Goal: Task Accomplishment & Management: Use online tool/utility

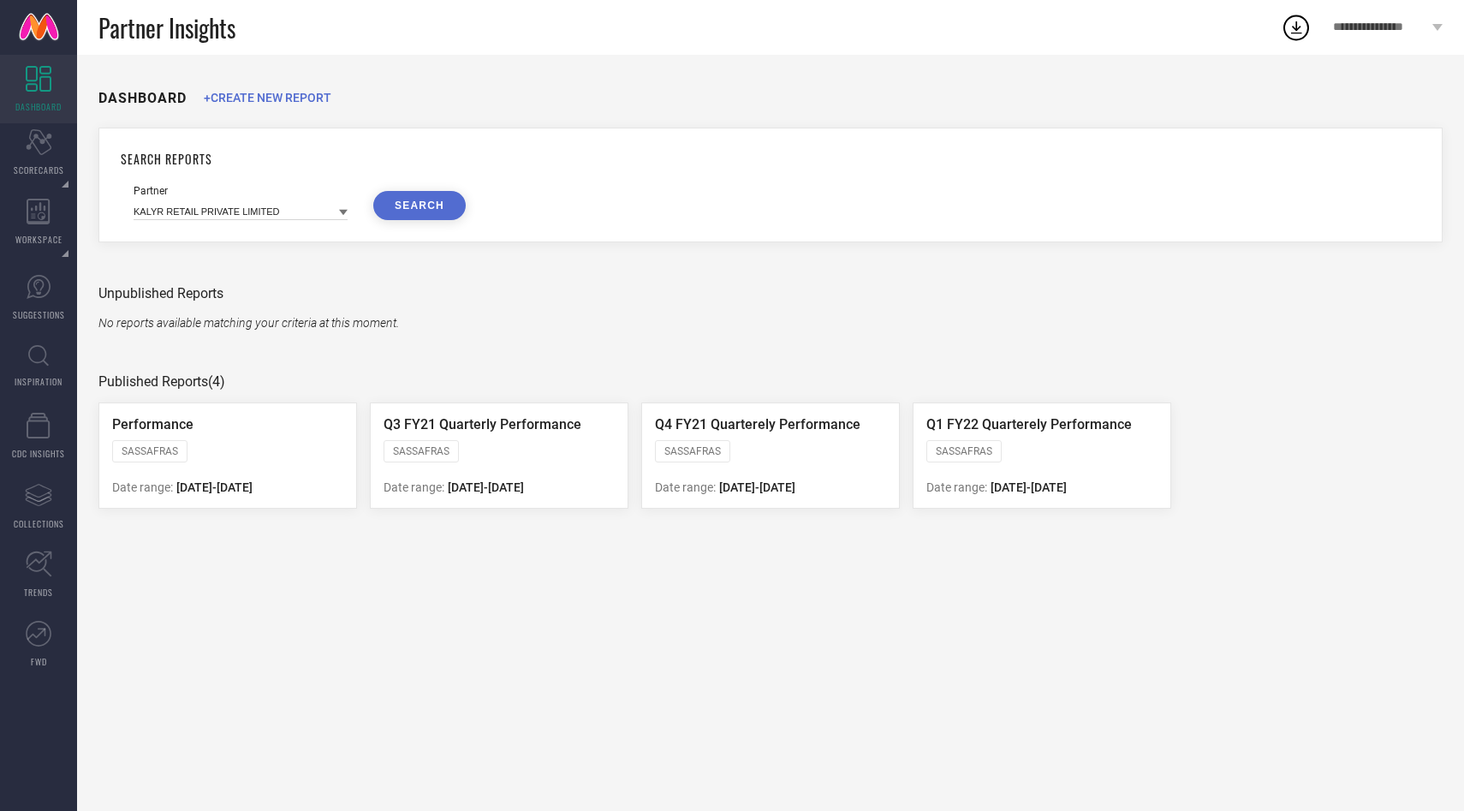
click at [1377, 34] on div "**********" at bounding box center [1387, 27] width 152 height 55
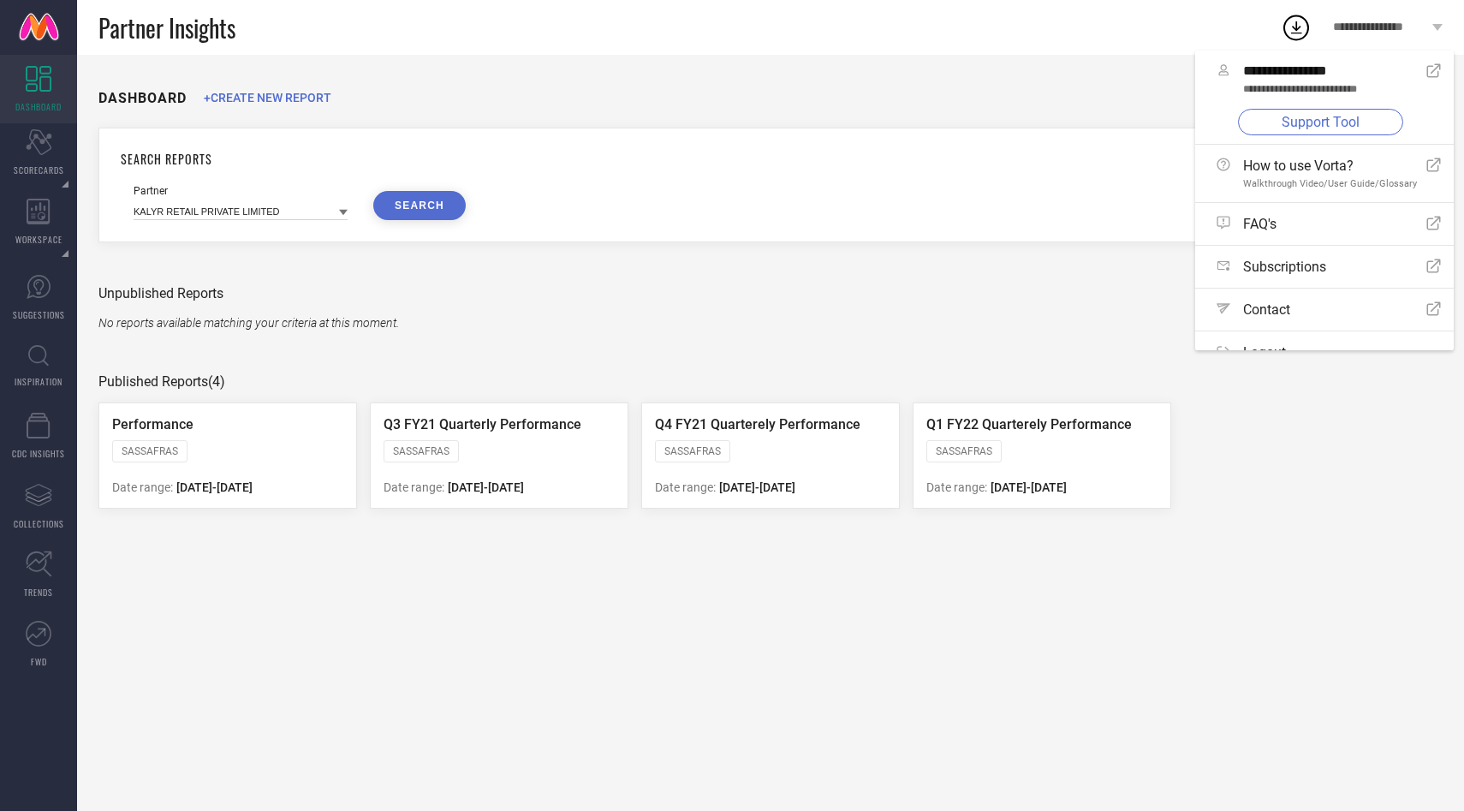
click at [1295, 130] on link "Support Tool" at bounding box center [1320, 122] width 165 height 27
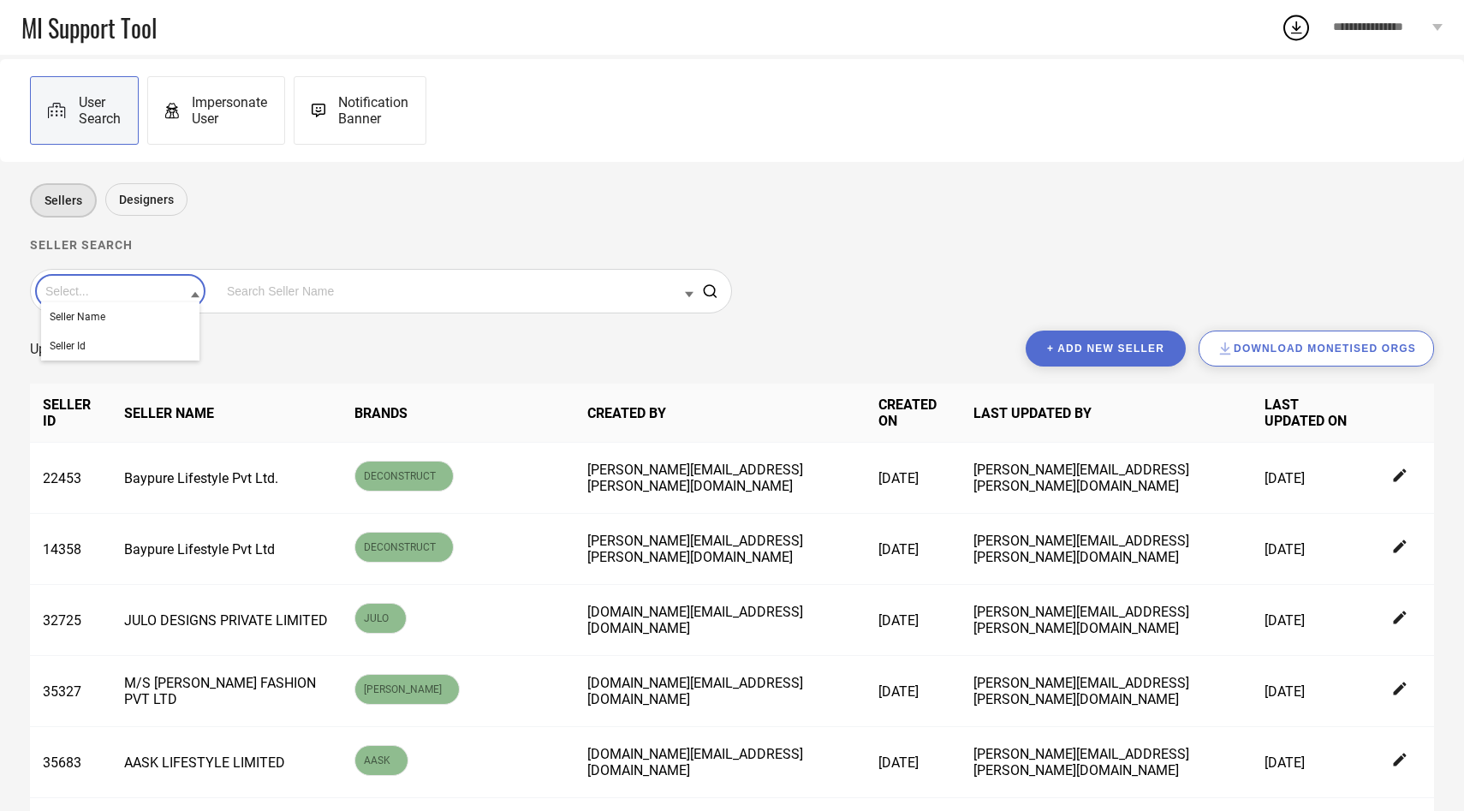
click at [128, 294] on input at bounding box center [120, 291] width 158 height 22
click at [125, 341] on div "Seller Id" at bounding box center [120, 345] width 158 height 29
click at [257, 282] on input at bounding box center [458, 291] width 471 height 22
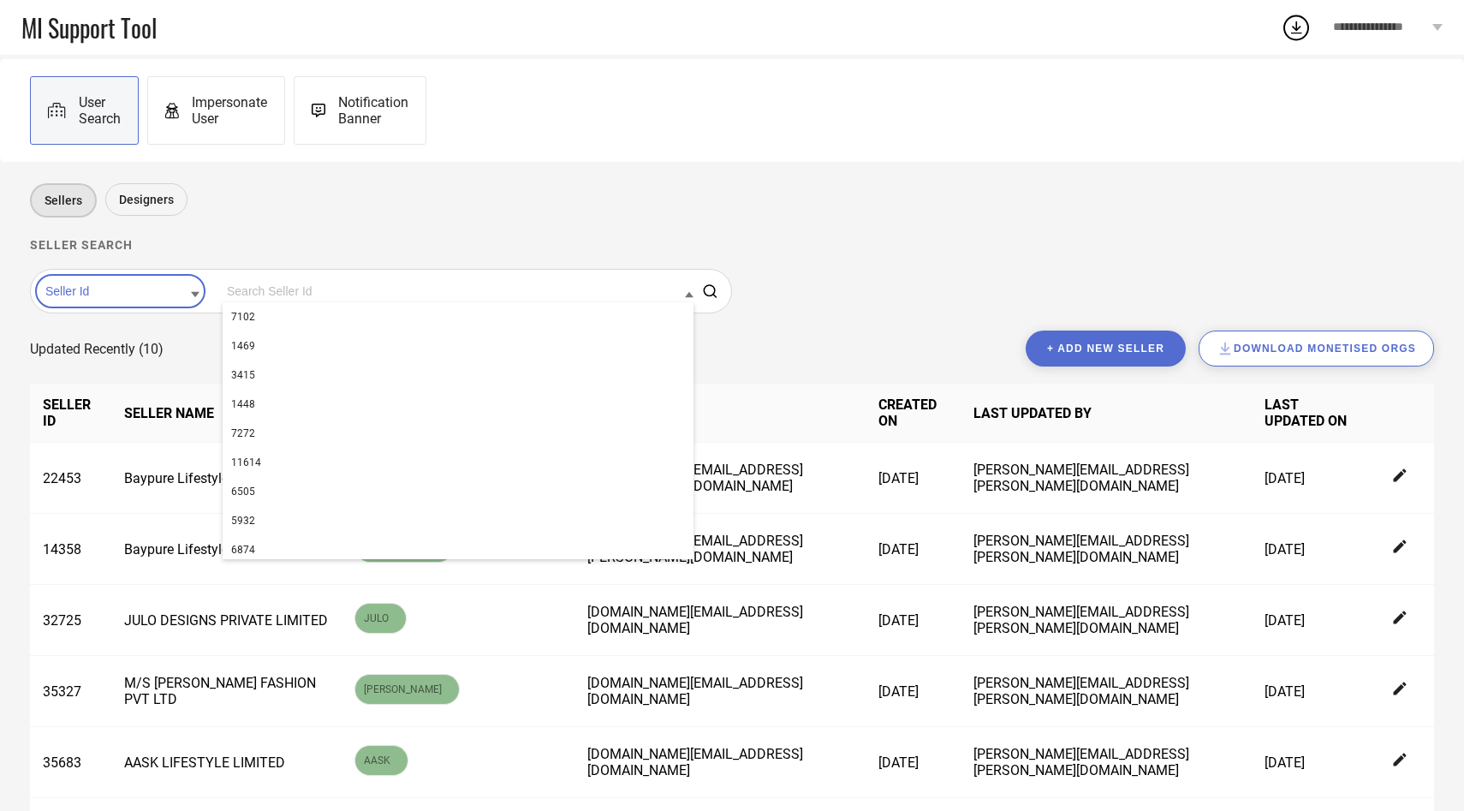
paste input "31009"
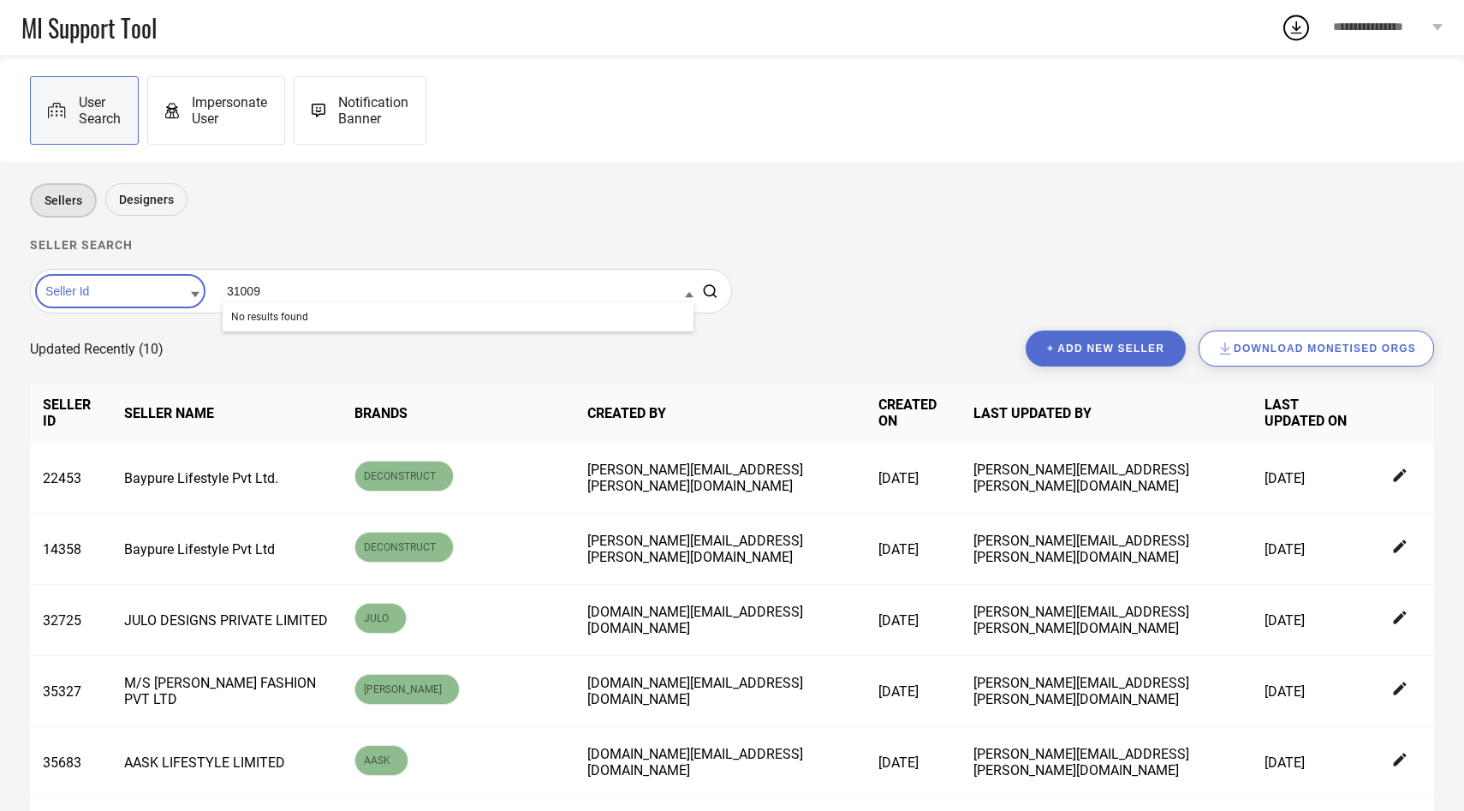
type input "31009"
click at [1095, 348] on button "+ Add new seller" at bounding box center [1106, 348] width 160 height 36
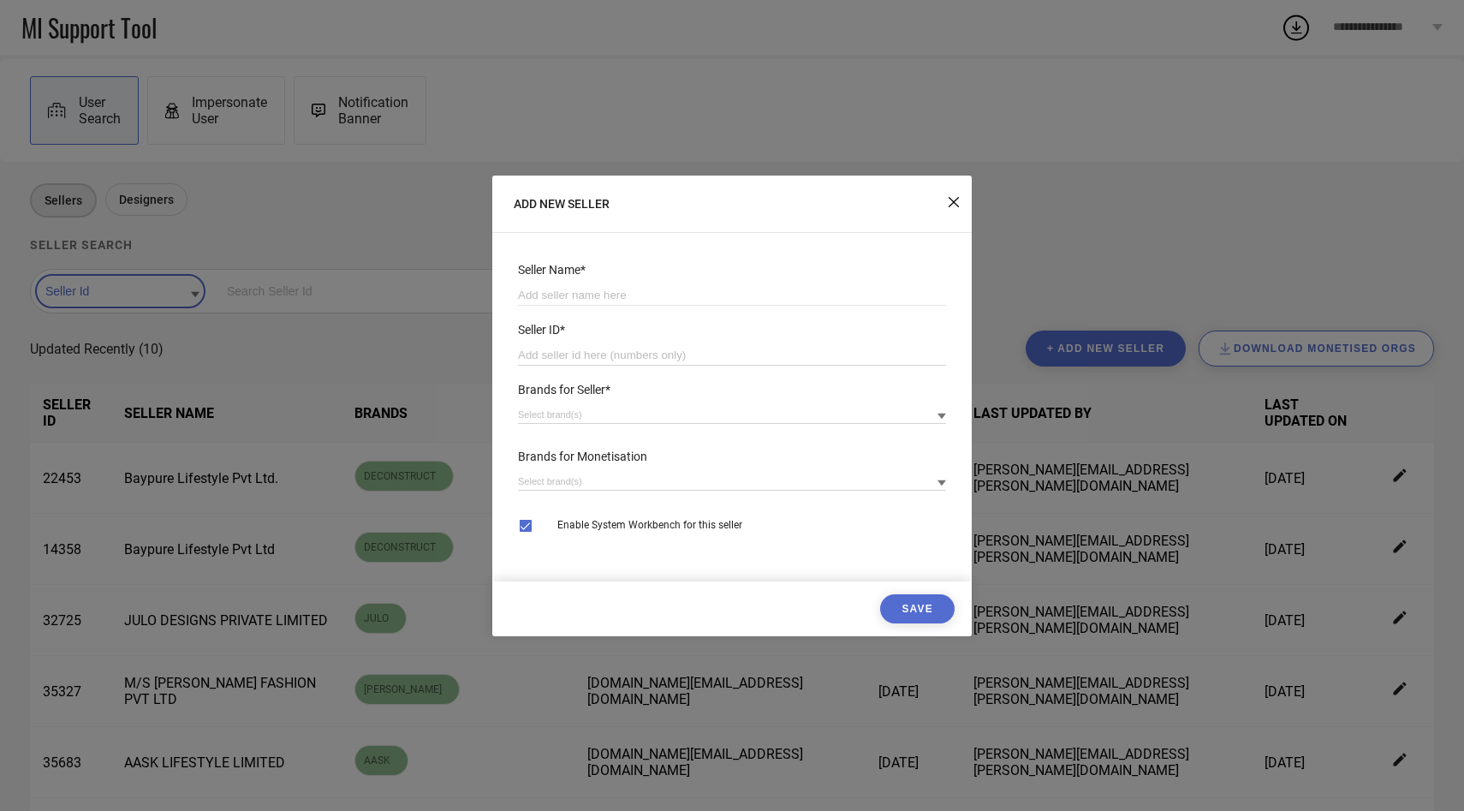
click at [650, 349] on input "number" at bounding box center [732, 355] width 428 height 21
paste input "31009"
type input "31009"
click at [574, 293] on input at bounding box center [732, 295] width 428 height 21
paste input "TAJ STORE"
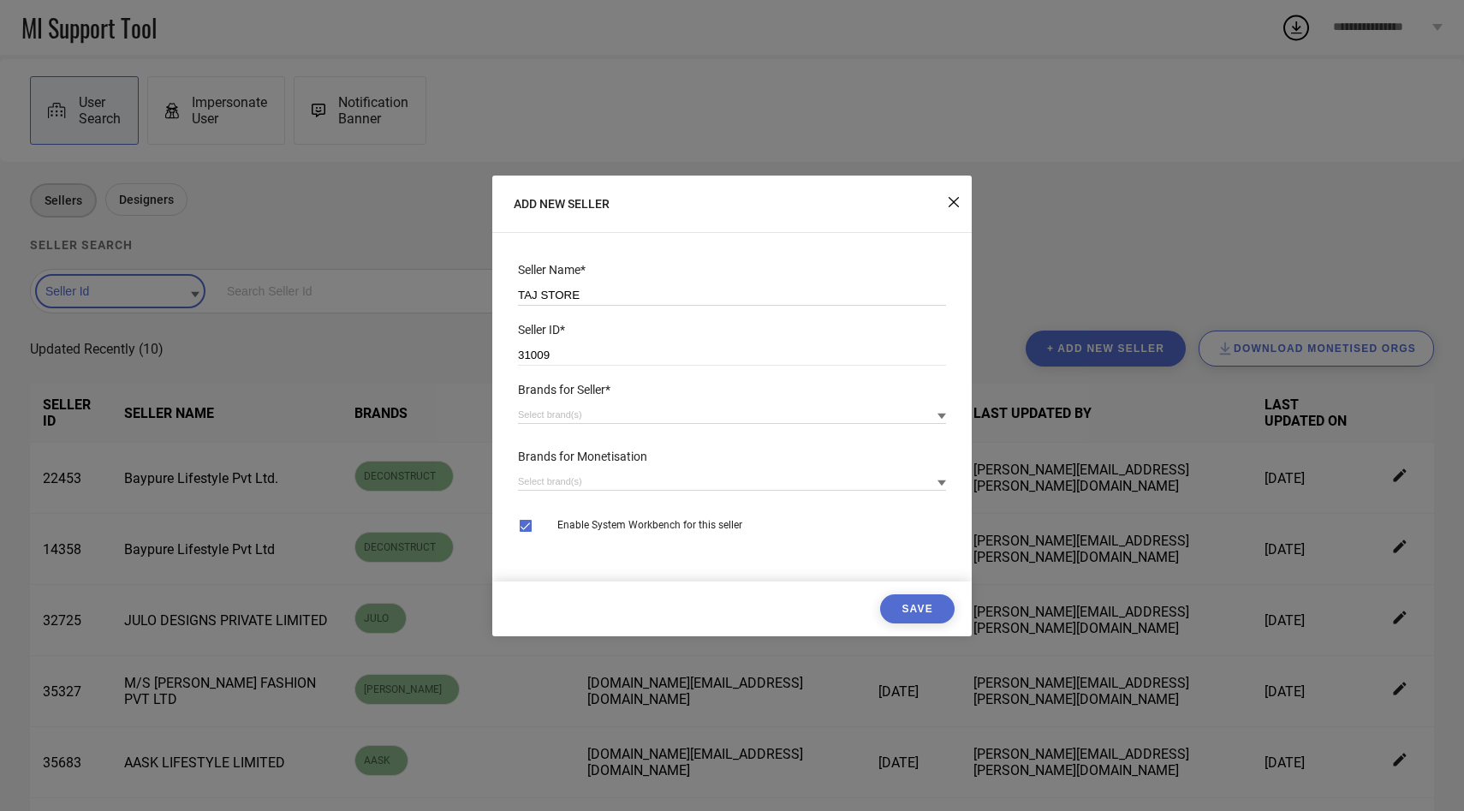
type input "TAJ STORE"
click at [581, 417] on input at bounding box center [732, 415] width 428 height 18
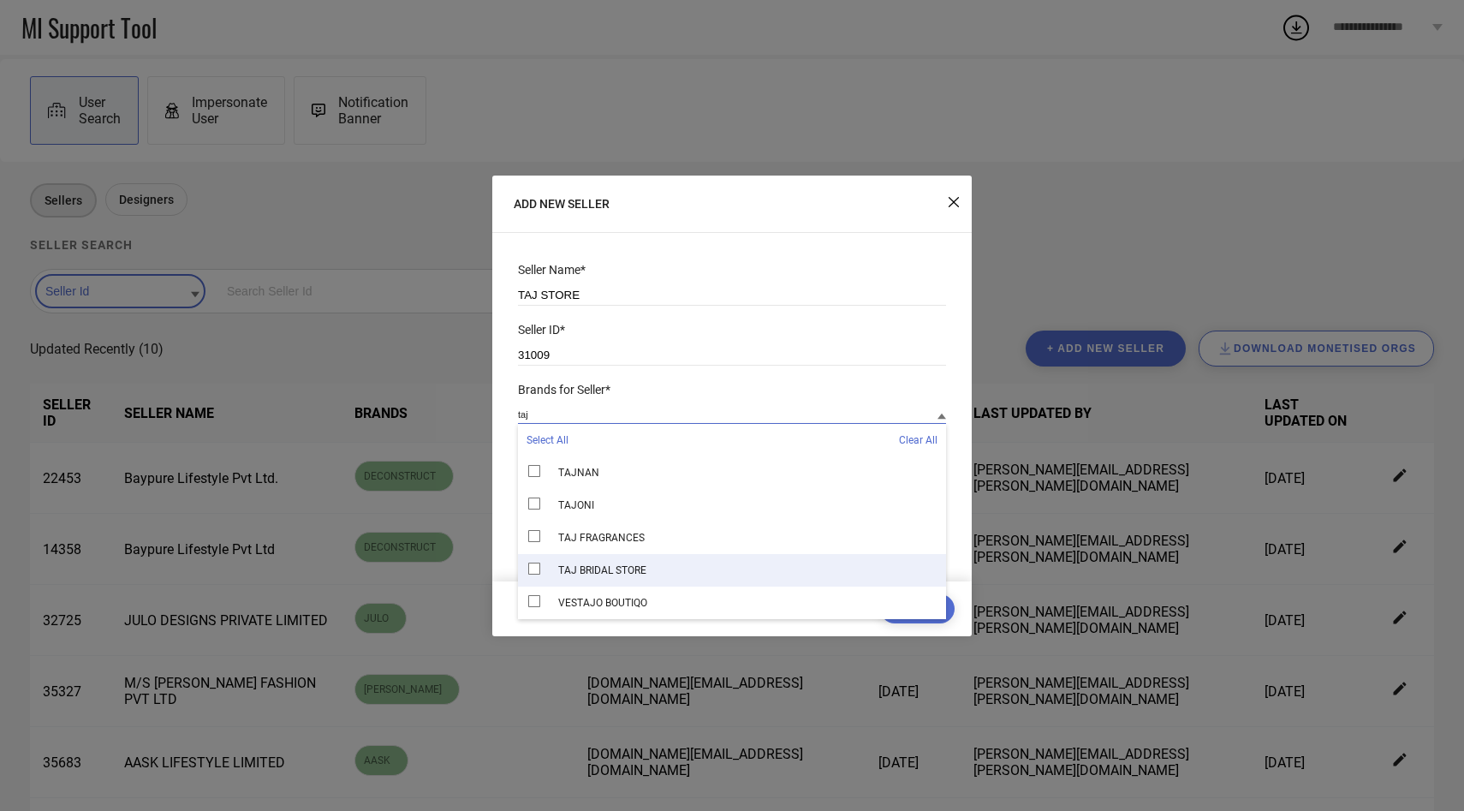
type input "taj"
click at [601, 573] on span "TAJ BRIDAL STORE" at bounding box center [602, 570] width 88 height 12
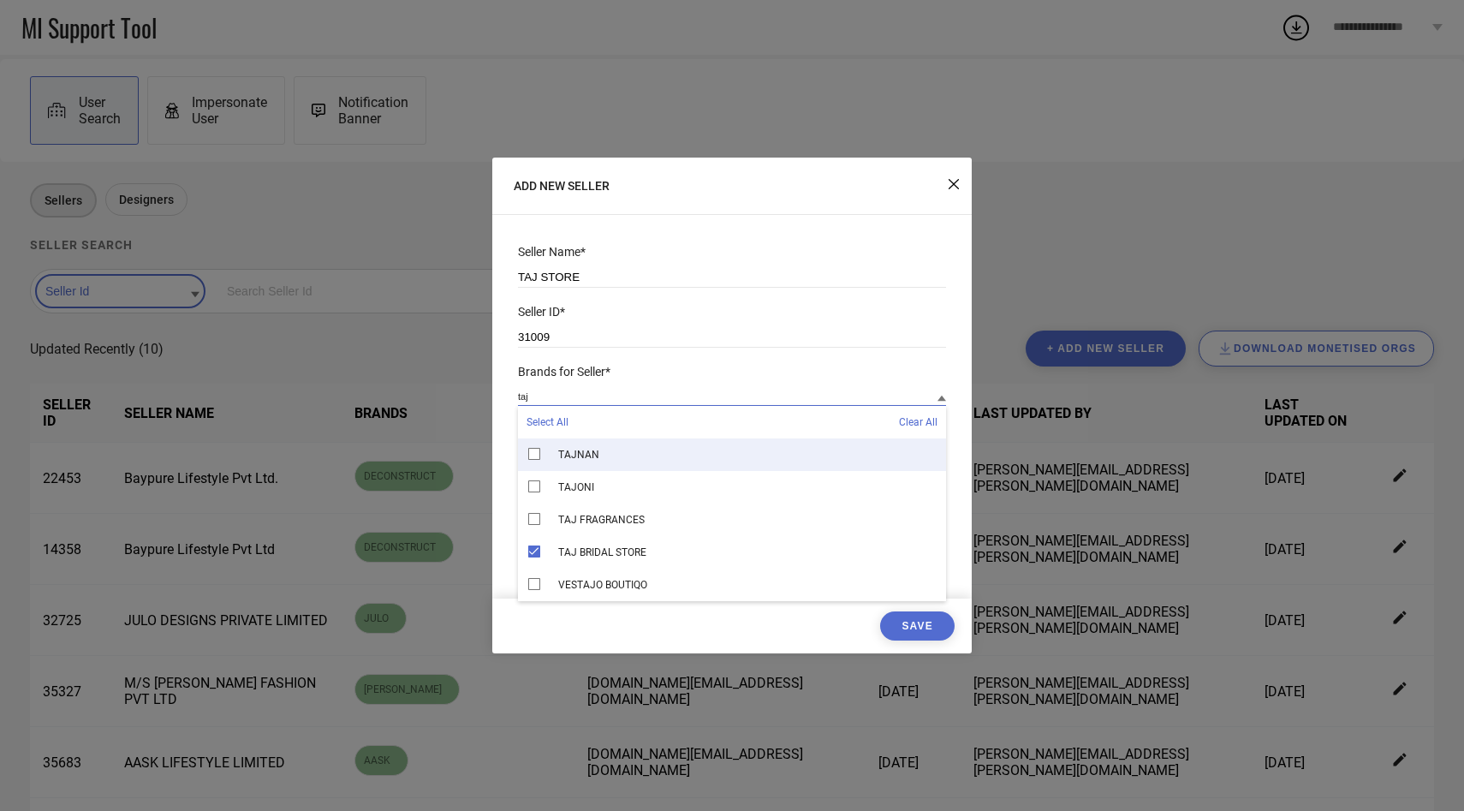
click at [690, 387] on div "taj Select All Clear All TAJNAN TAJONI TAJ FRAGRANCES TAJ BRIDAL STORE VESTAJO …" at bounding box center [732, 396] width 428 height 19
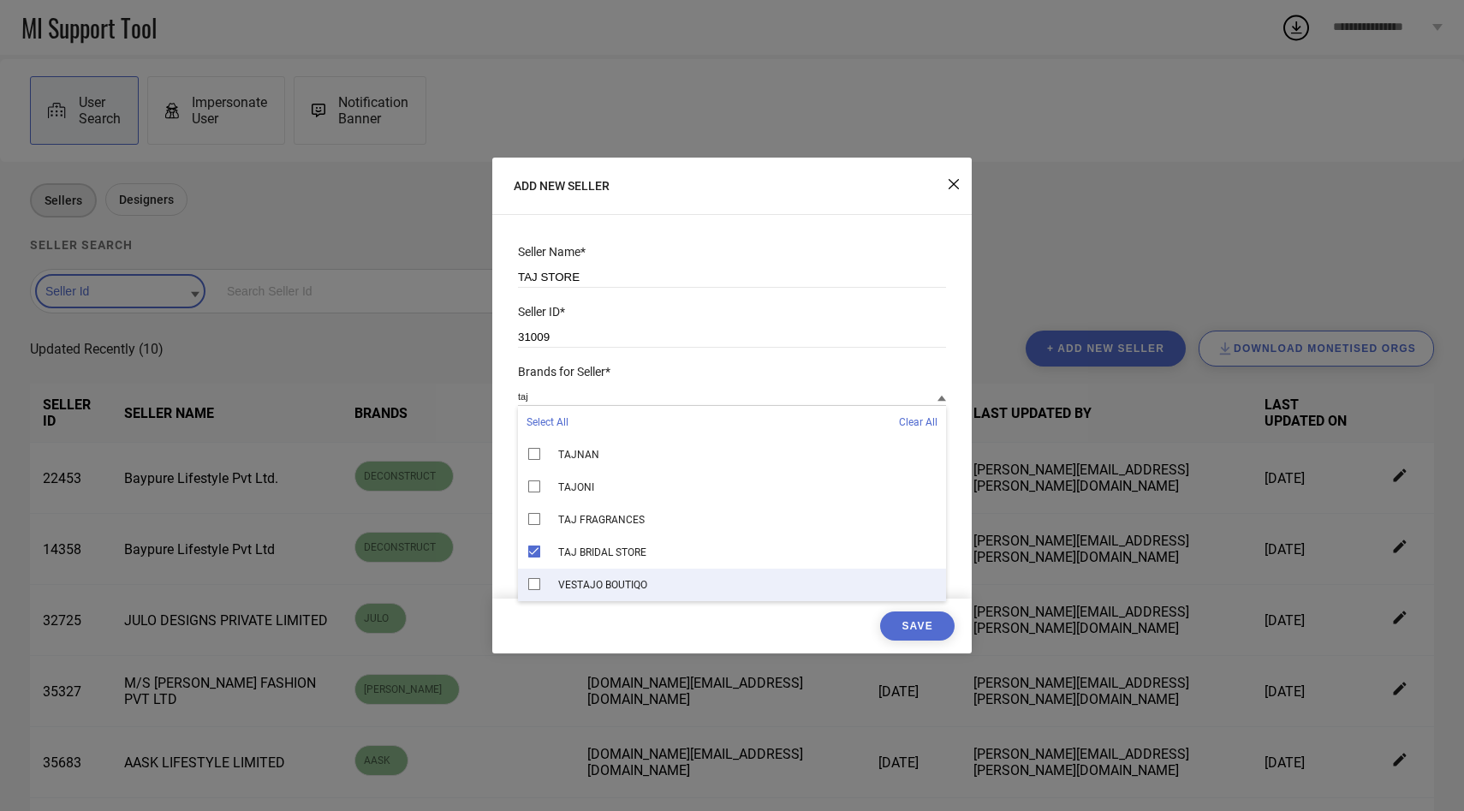
click at [909, 634] on button "Save" at bounding box center [917, 625] width 74 height 29
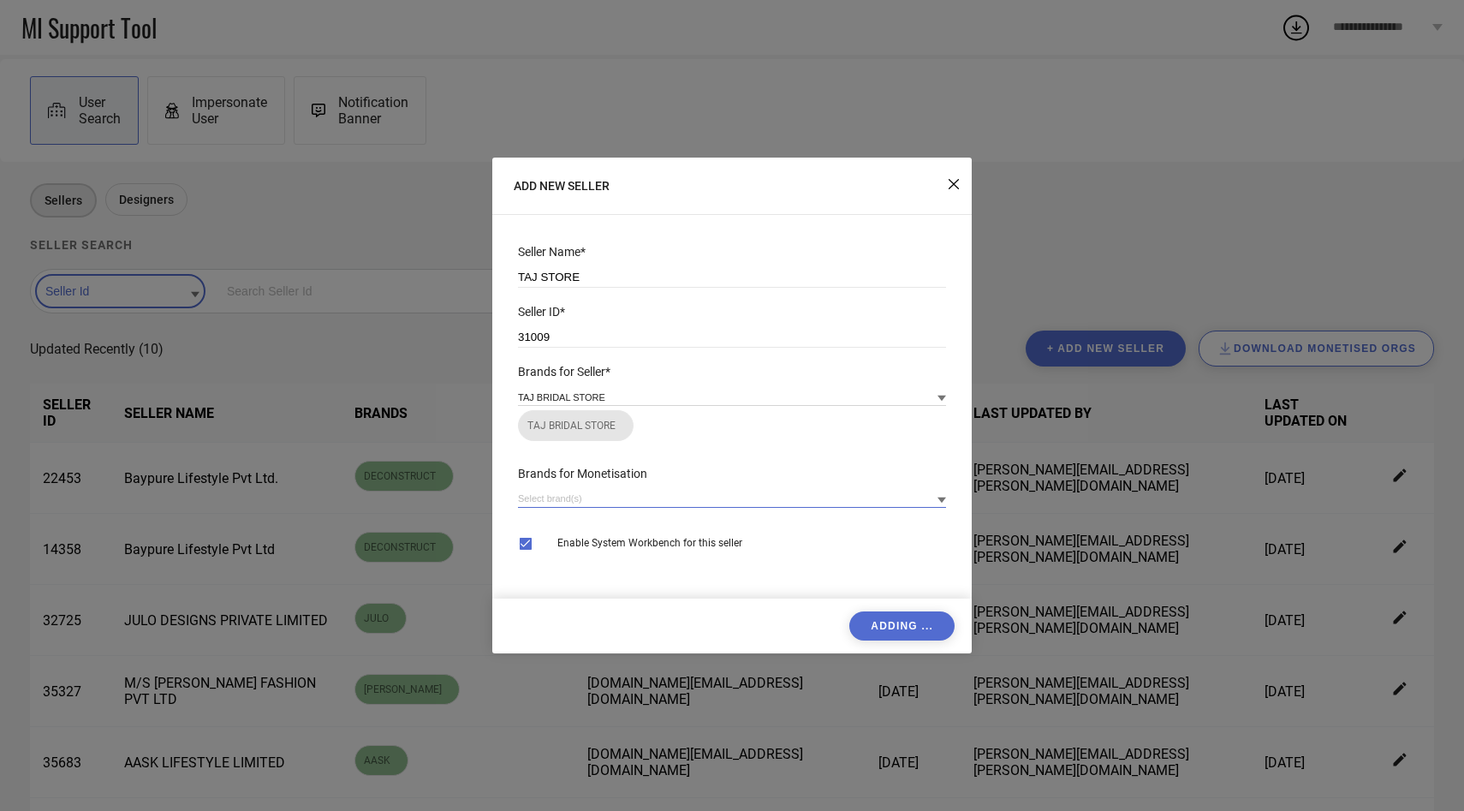
click at [764, 508] on input at bounding box center [732, 499] width 428 height 18
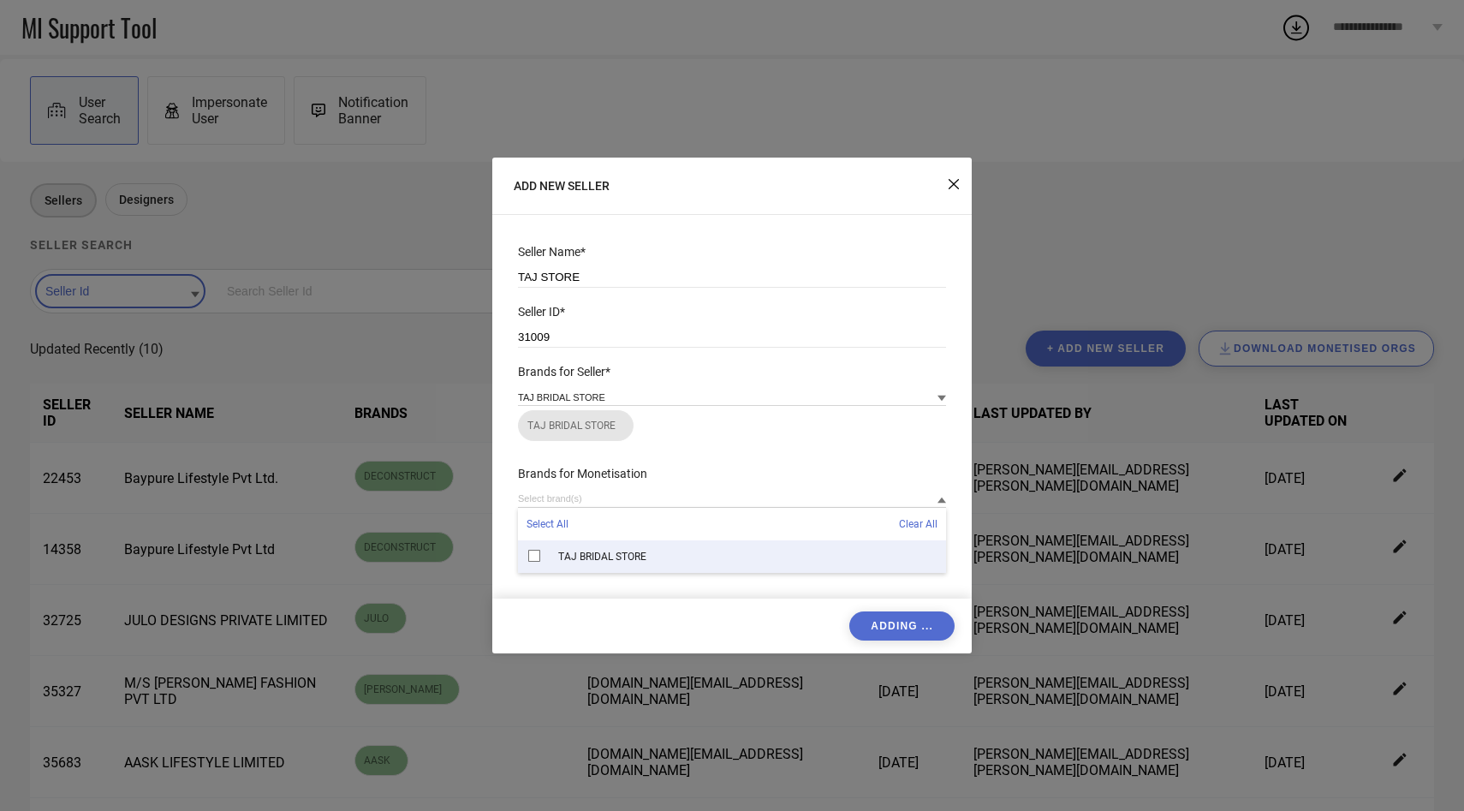
click at [670, 546] on div "TAJ BRIDAL STORE" at bounding box center [732, 556] width 428 height 33
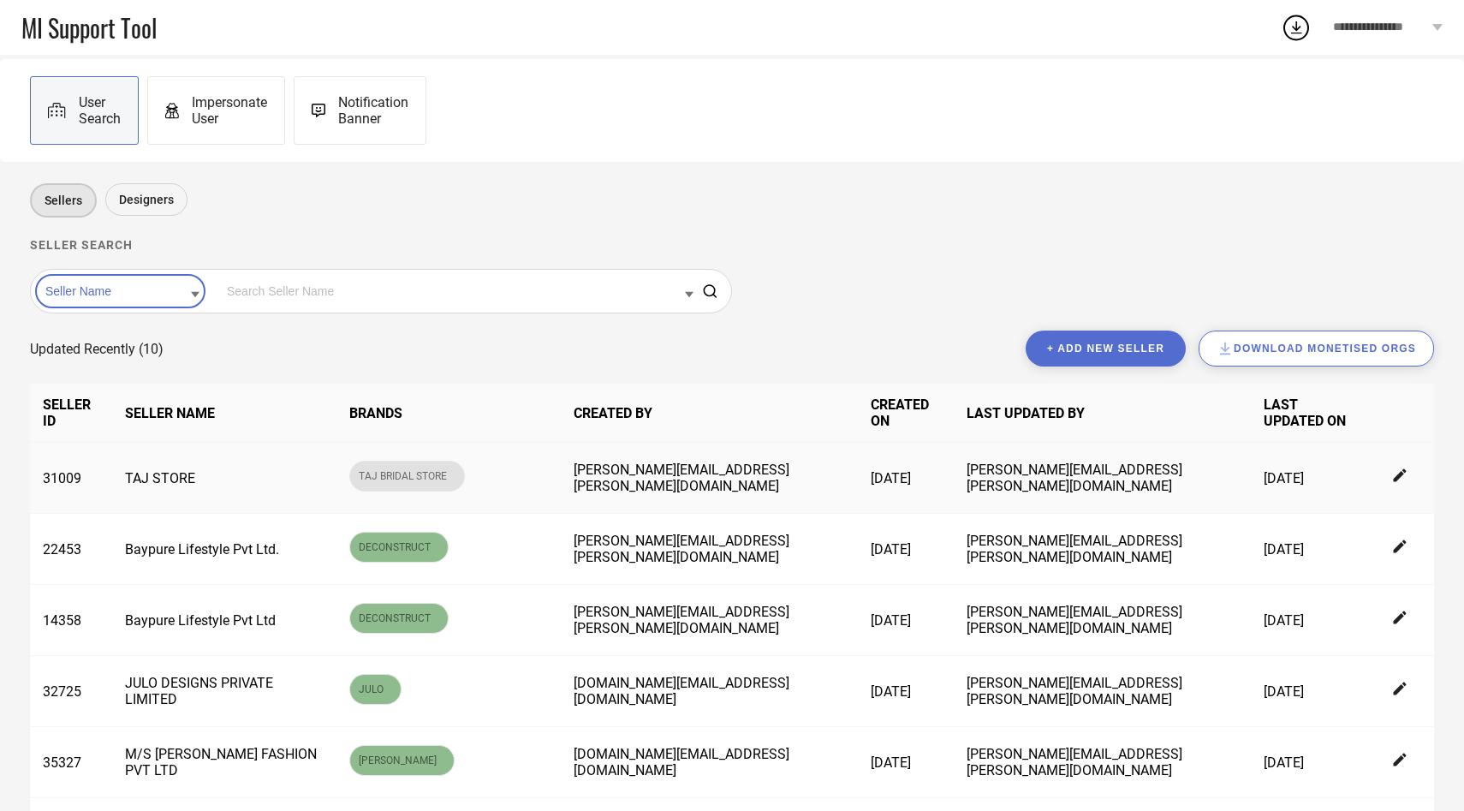
click at [1388, 483] on td at bounding box center [1400, 478] width 67 height 71
click at [1399, 478] on icon at bounding box center [1399, 475] width 13 height 13
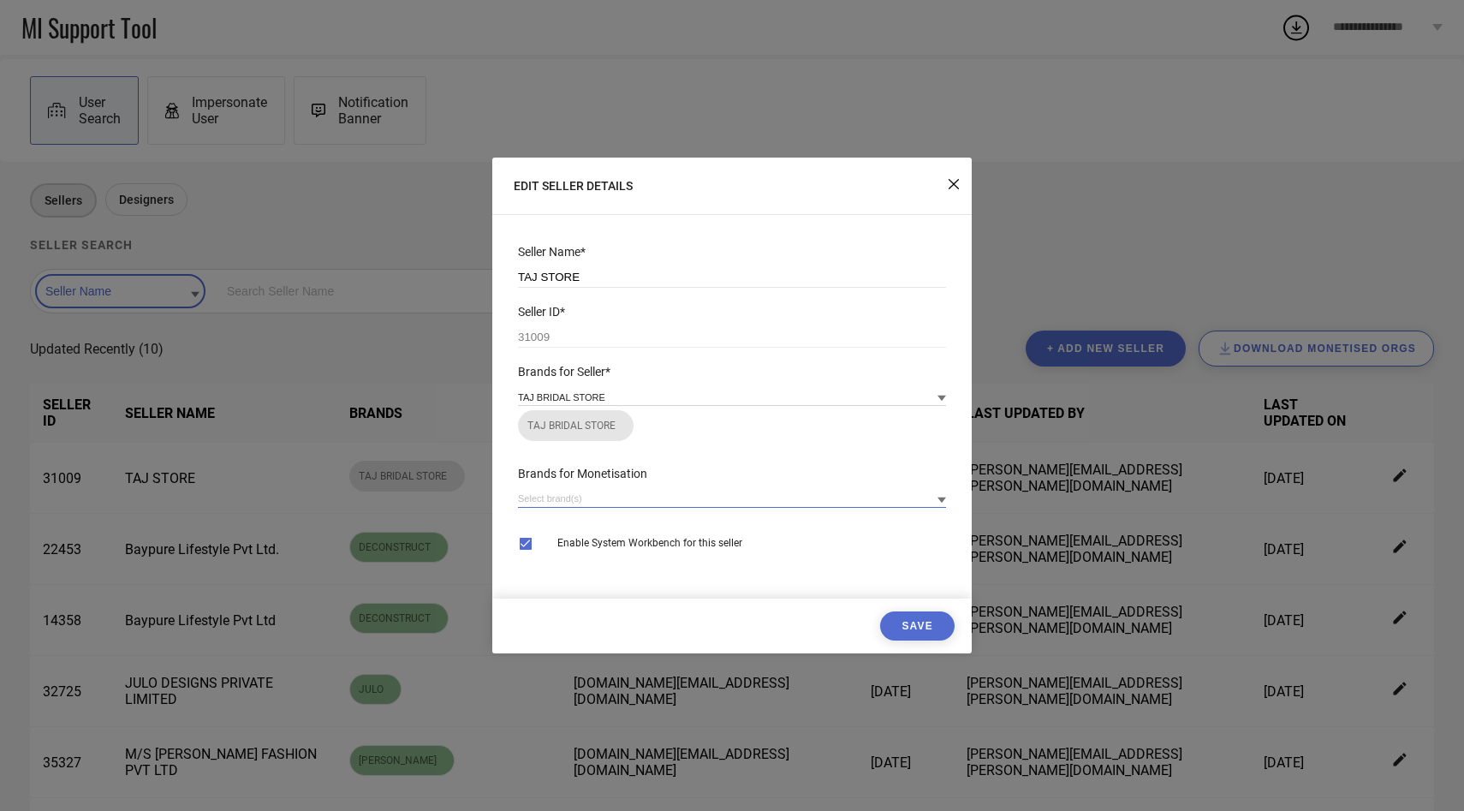
click at [746, 499] on input at bounding box center [732, 499] width 428 height 18
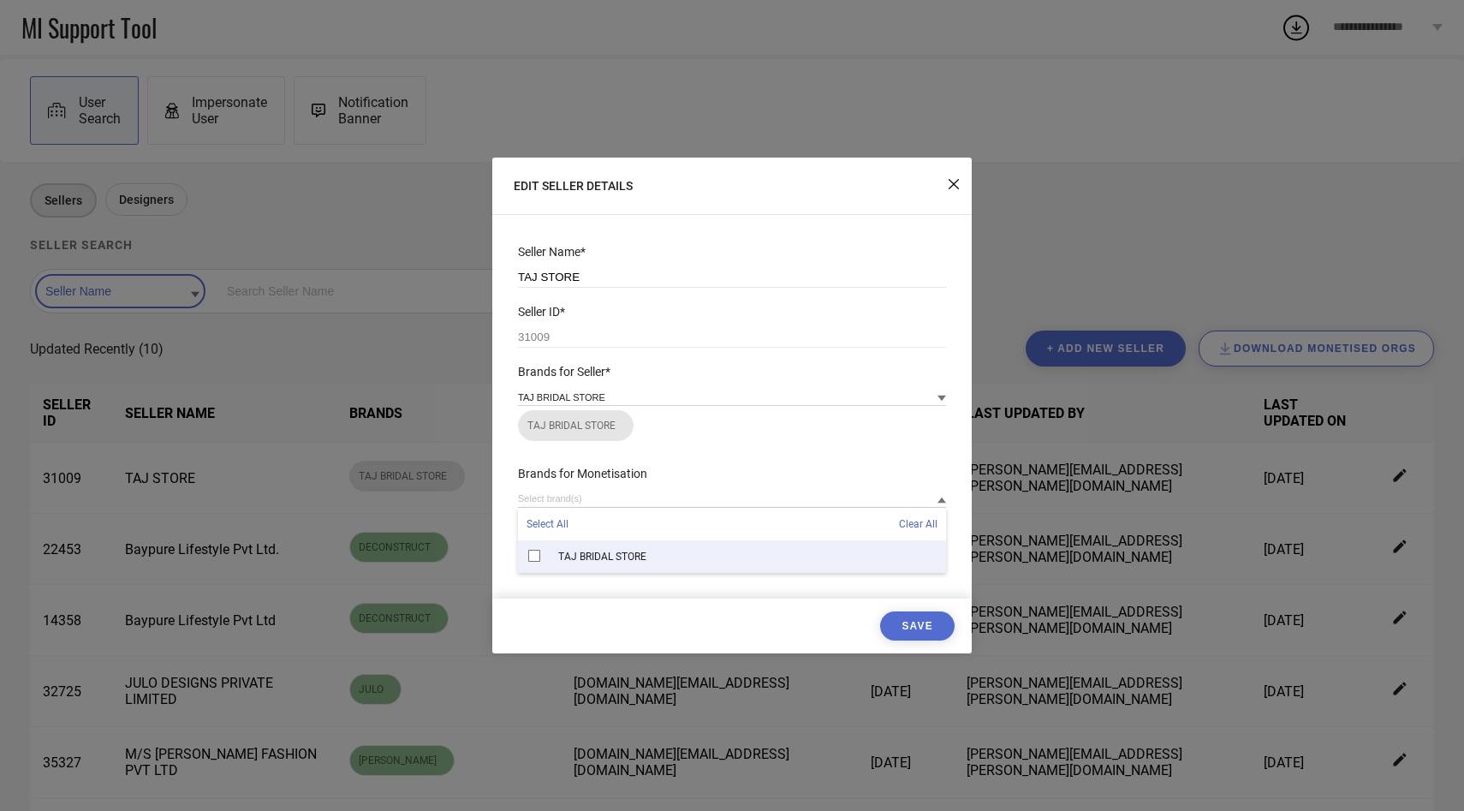
click at [703, 562] on div "TAJ BRIDAL STORE" at bounding box center [732, 556] width 428 height 33
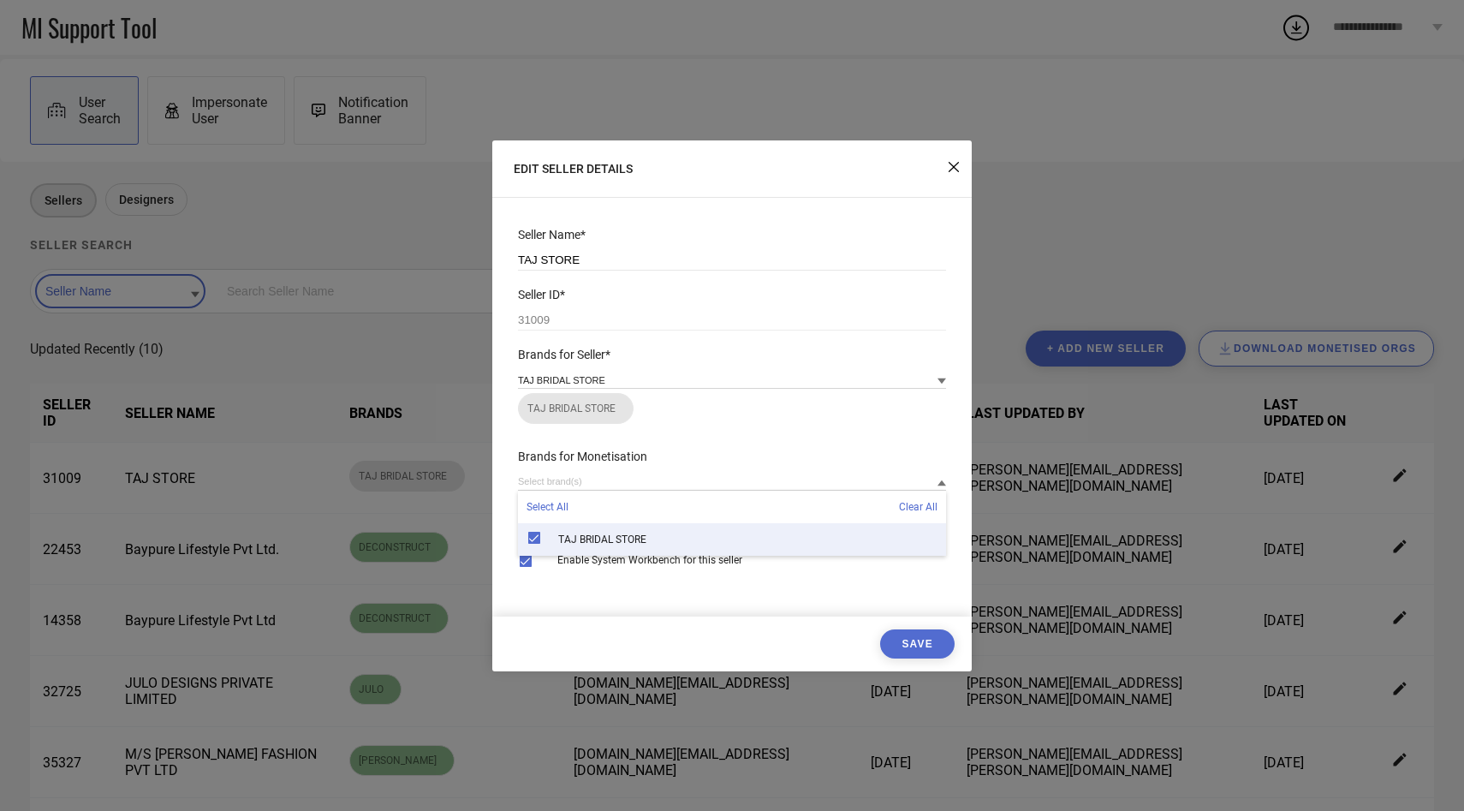
click at [898, 645] on button "Save" at bounding box center [917, 643] width 74 height 29
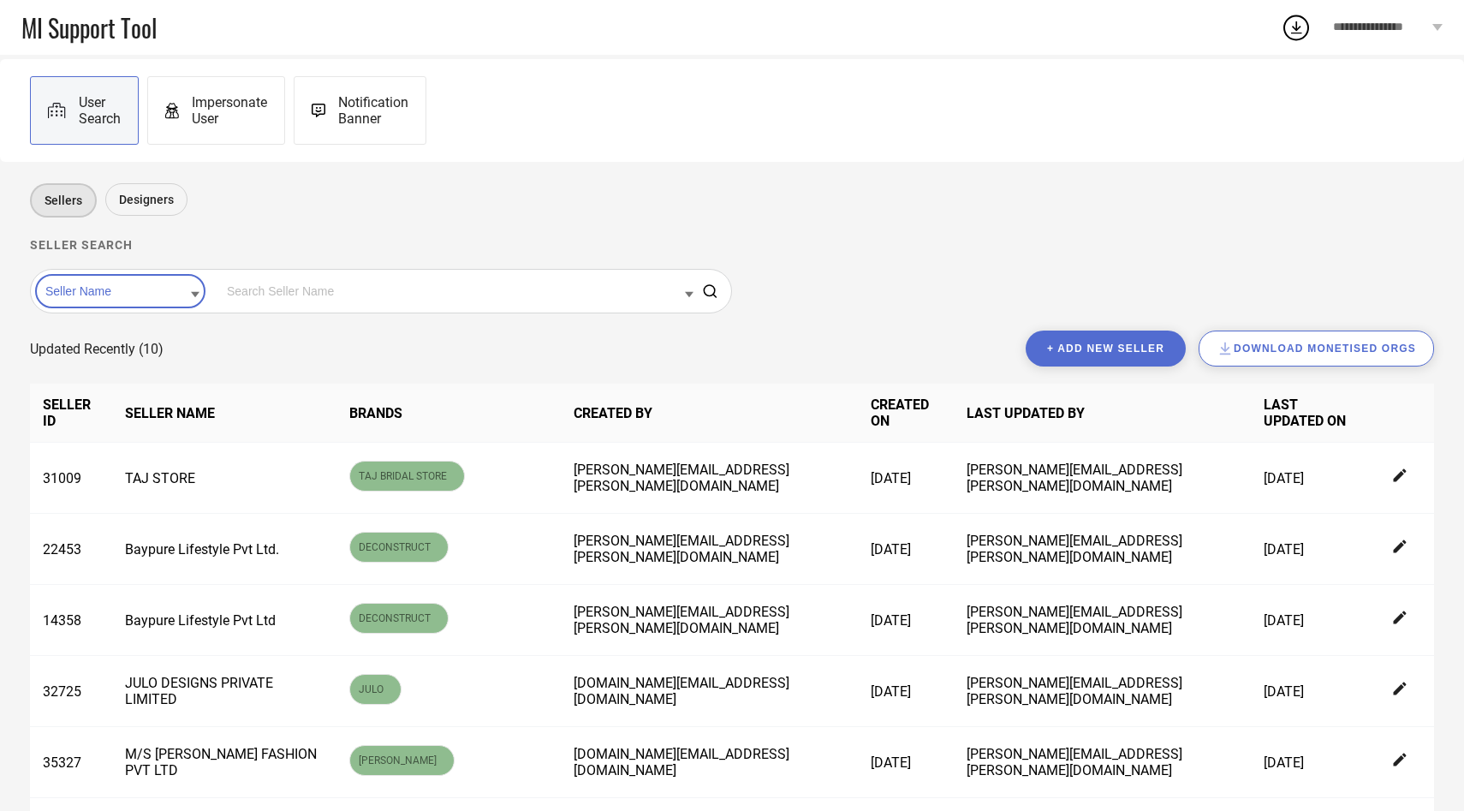
click at [98, 308] on div "Seller Name" at bounding box center [120, 291] width 170 height 34
click at [111, 294] on input at bounding box center [120, 291] width 158 height 22
click at [105, 348] on div "Seller Id" at bounding box center [120, 345] width 158 height 29
click at [223, 293] on input at bounding box center [458, 291] width 471 height 22
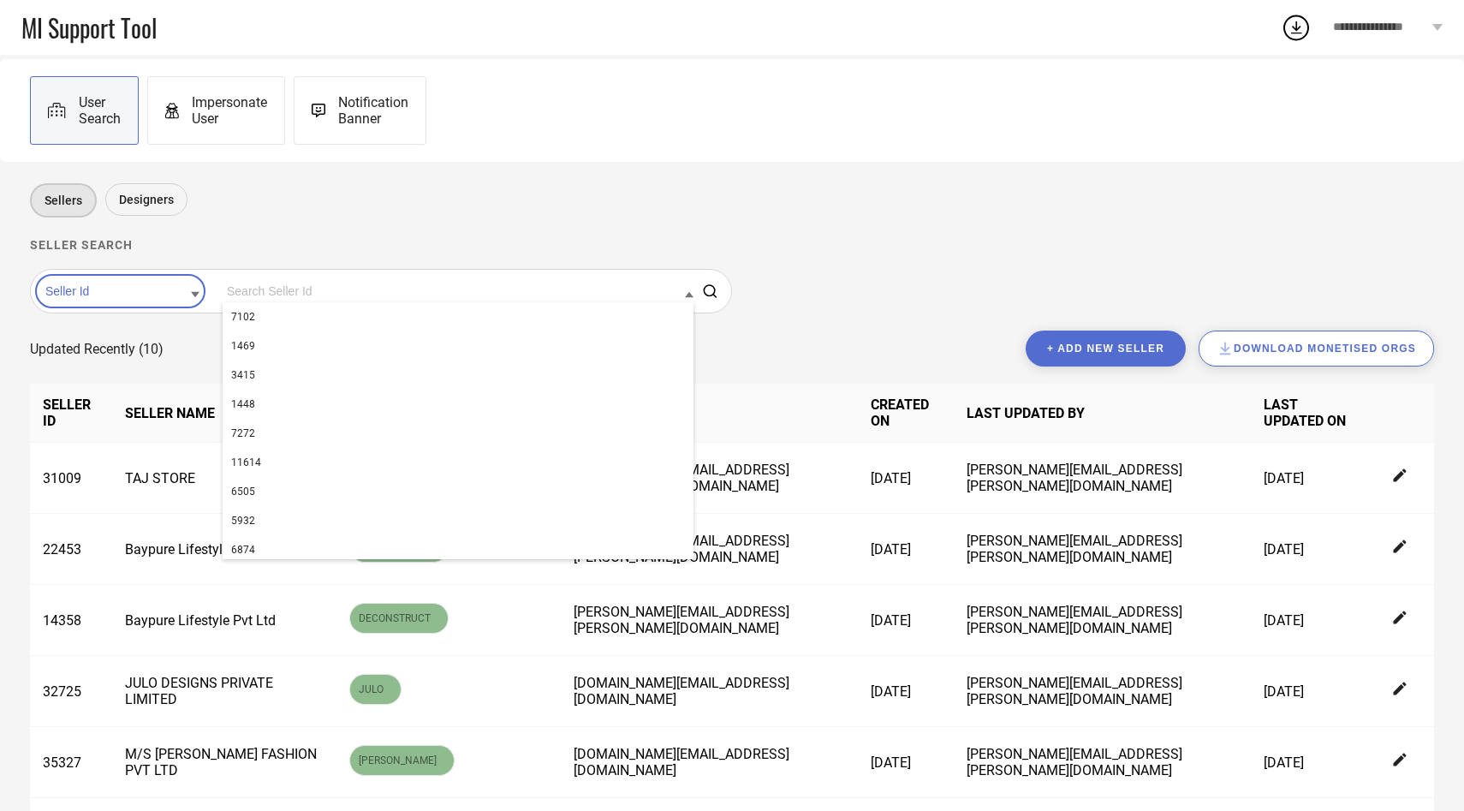
paste input "29949"
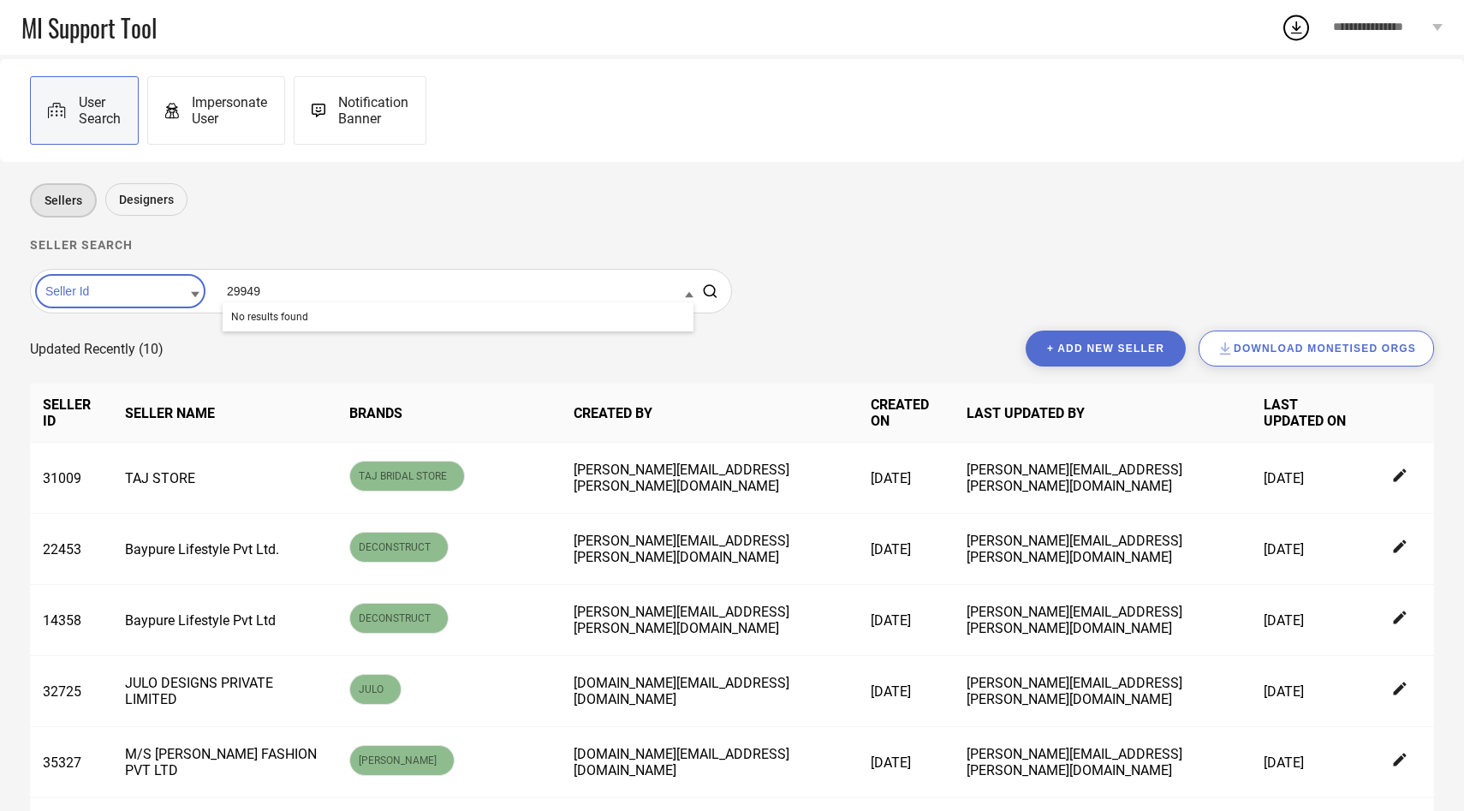
type input "29949"
click at [1103, 343] on button "+ Add new seller" at bounding box center [1106, 348] width 160 height 36
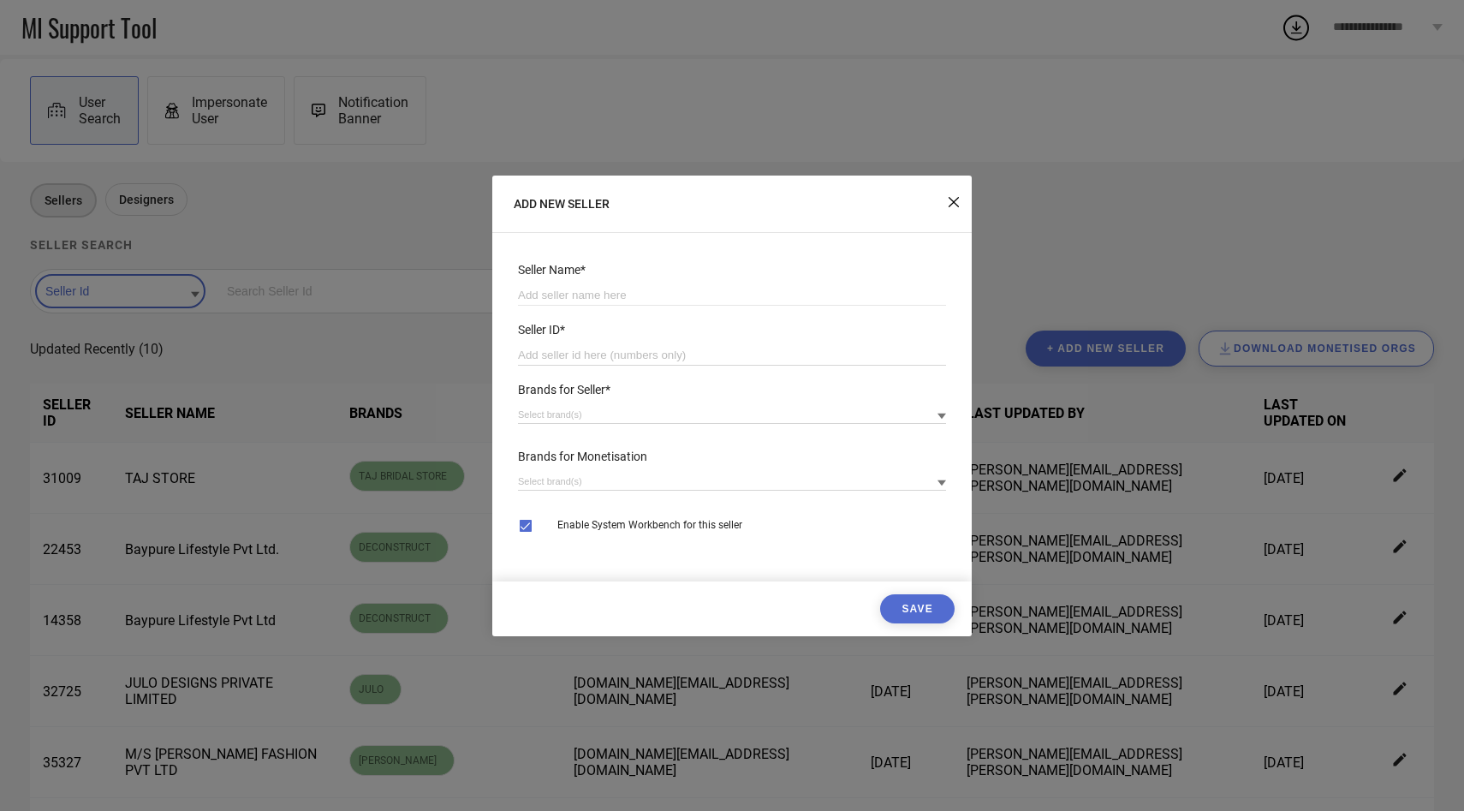
click at [556, 357] on input "number" at bounding box center [732, 355] width 428 height 21
paste input "29949"
type input "29949"
click at [616, 290] on input at bounding box center [732, 295] width 428 height 21
paste input "SILVISTA INDIA PRIVATE LIMITED"
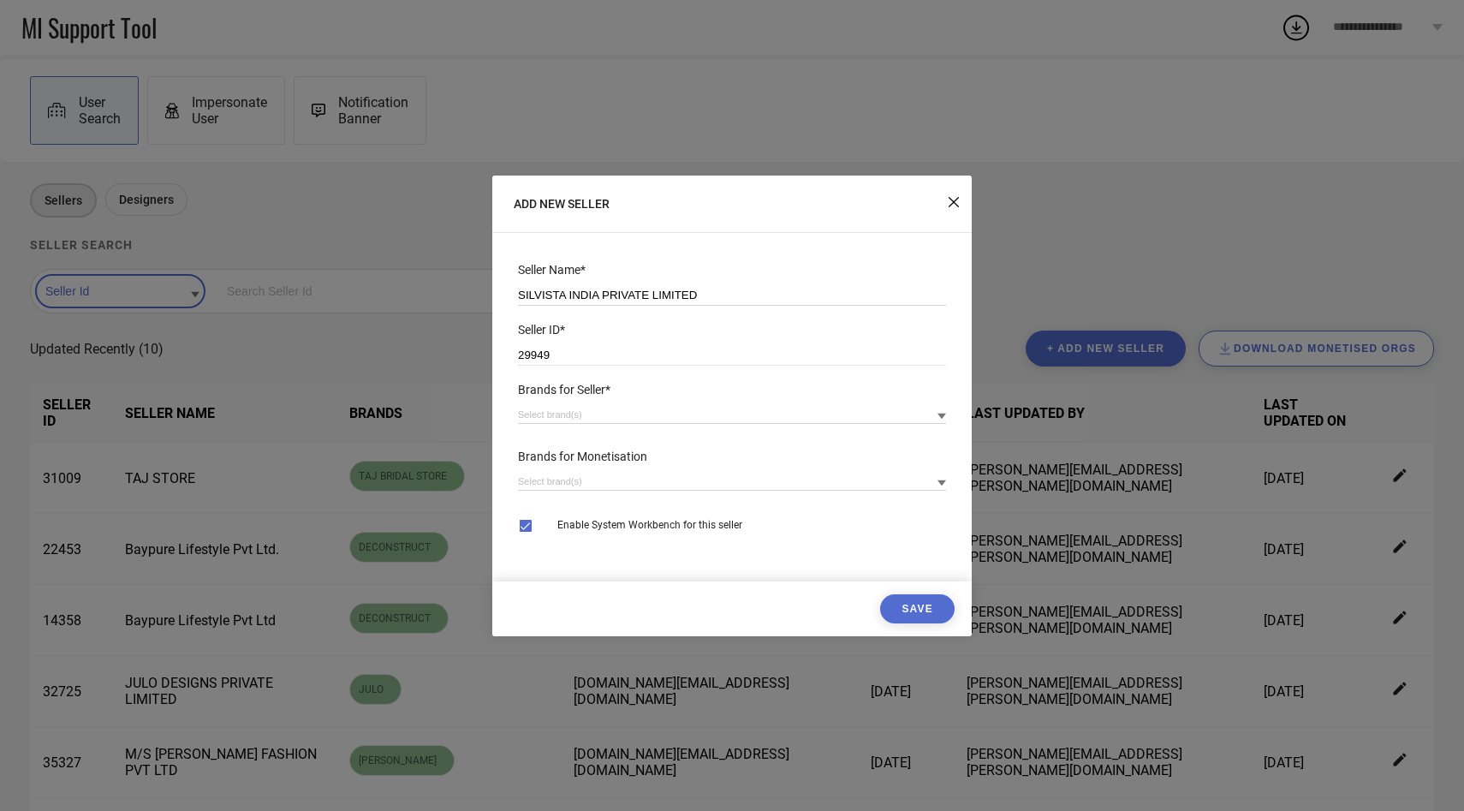
type input "SILVISTA INDIA PRIVATE LIMITED"
click at [563, 420] on input at bounding box center [732, 415] width 428 height 18
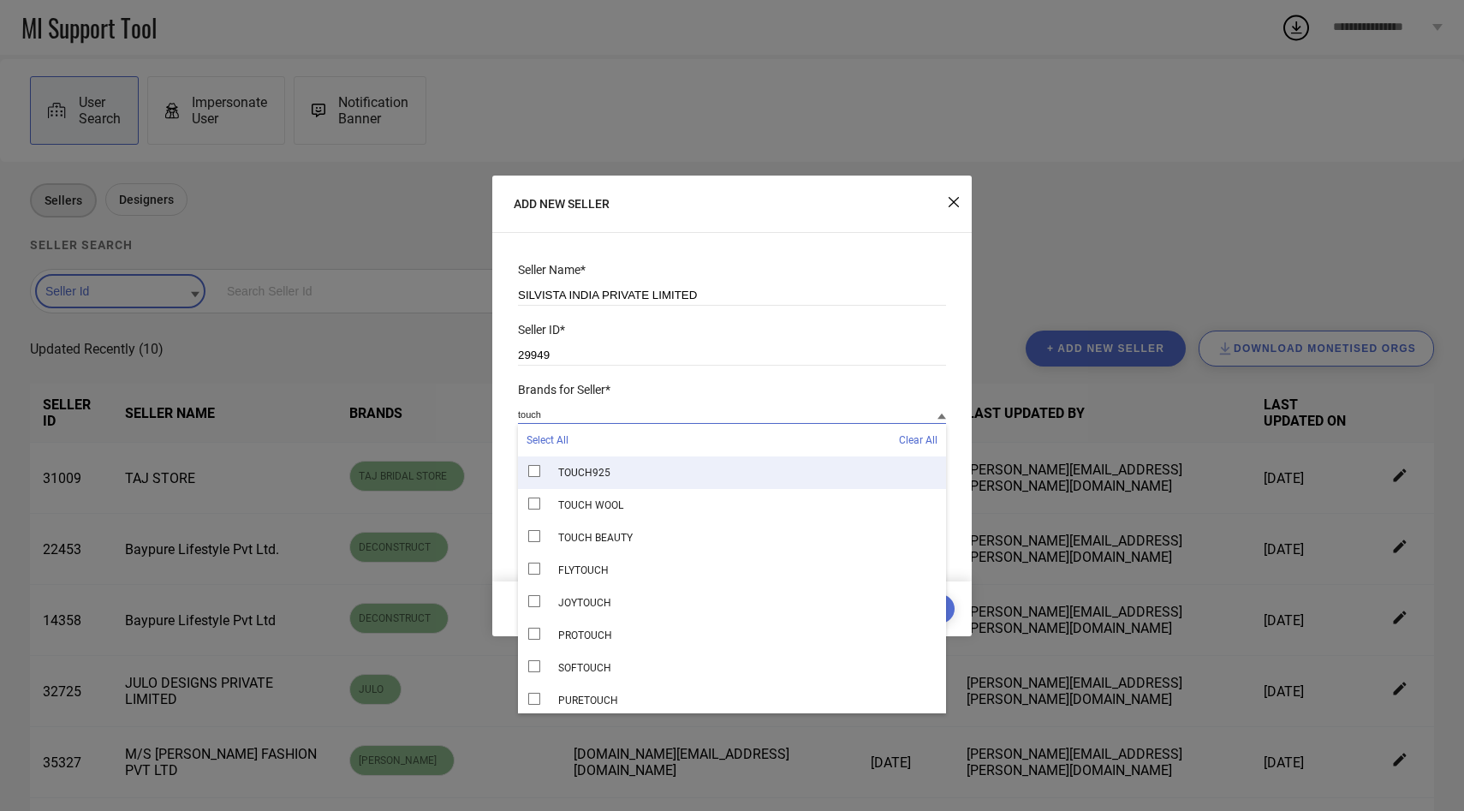
type input "touch"
click at [594, 472] on span "TOUCH925" at bounding box center [584, 473] width 52 height 12
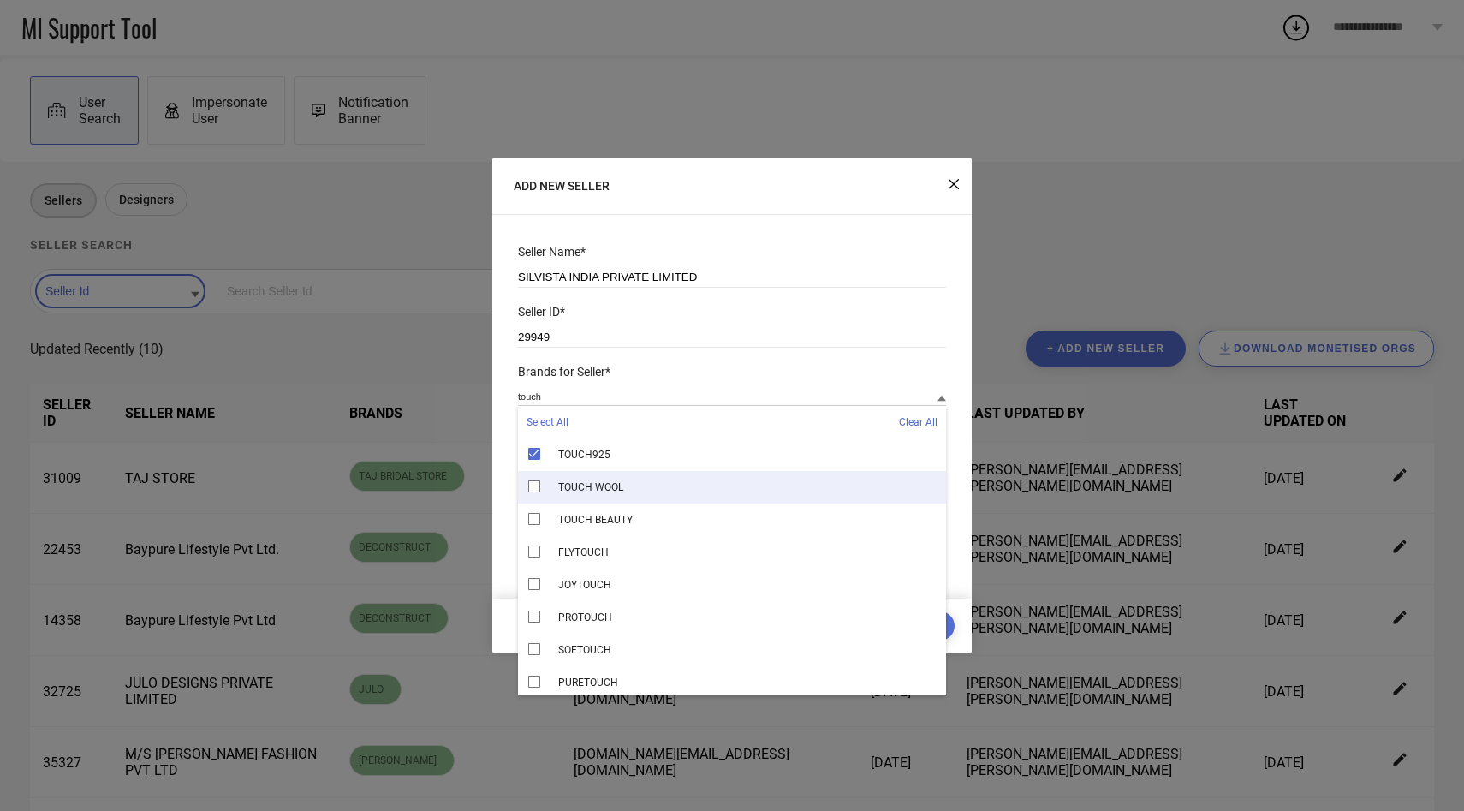
click at [693, 378] on div "Brands for Seller*" at bounding box center [732, 372] width 428 height 14
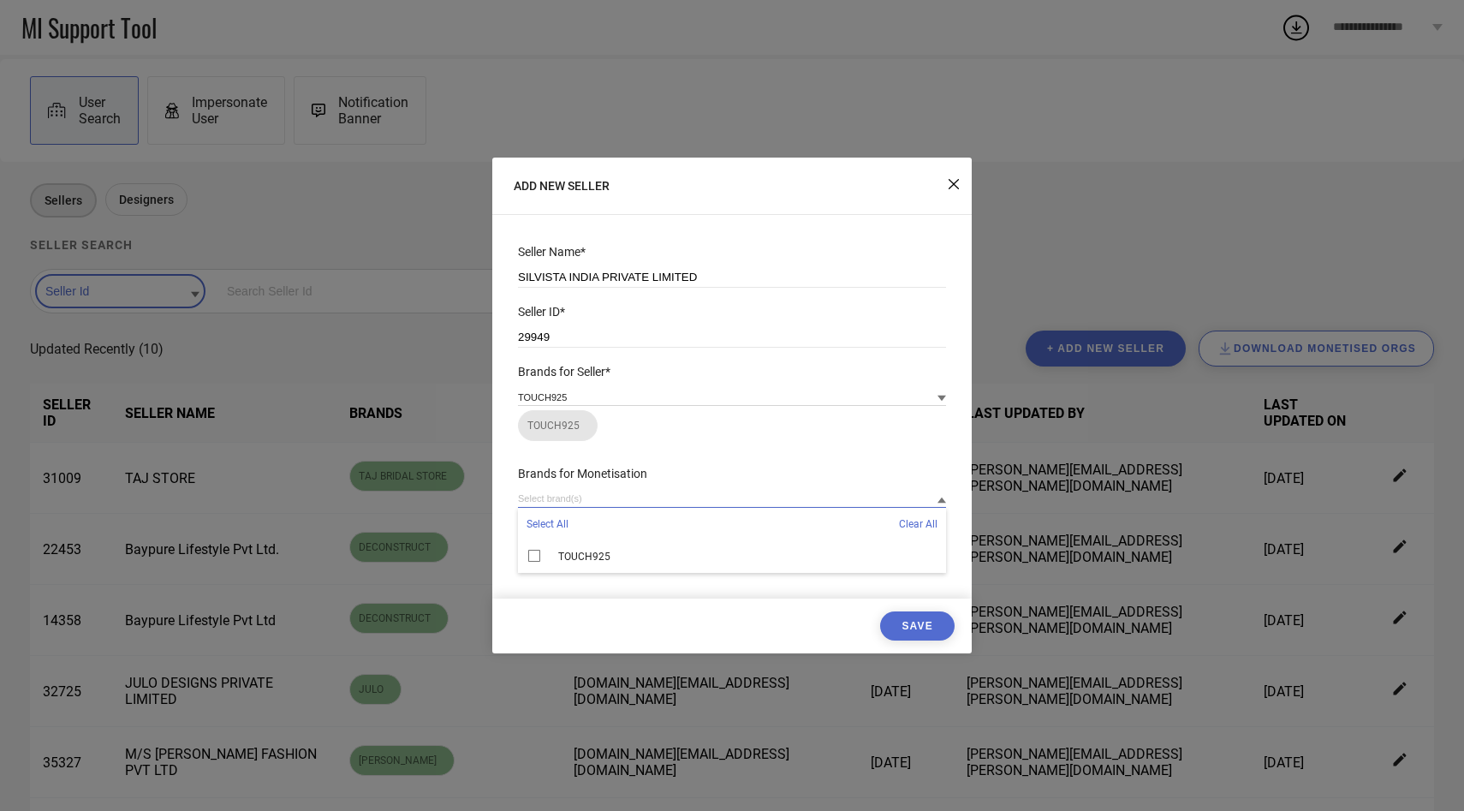
click at [659, 491] on input at bounding box center [732, 499] width 428 height 18
click at [596, 558] on span "TOUCH925" at bounding box center [584, 556] width 52 height 12
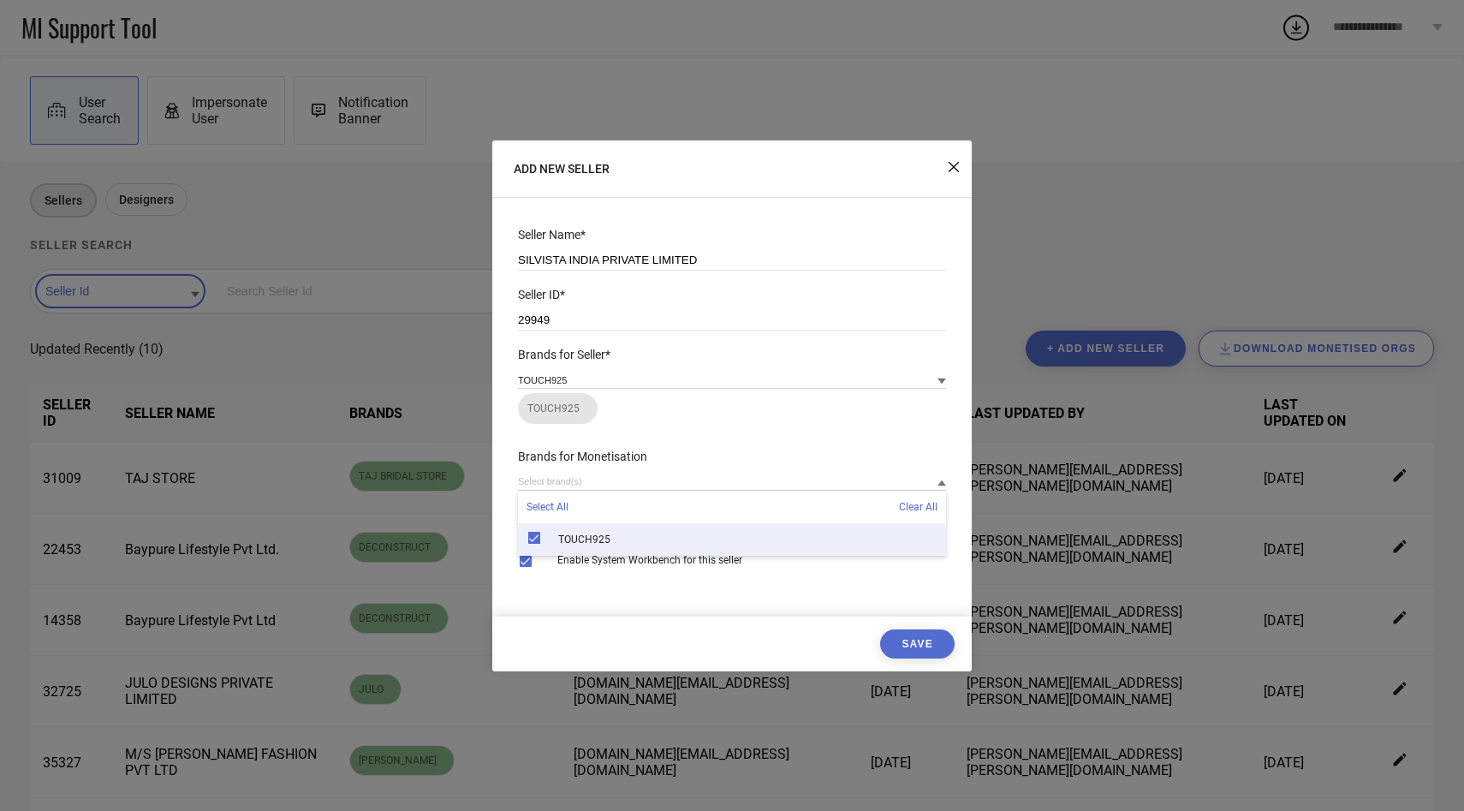
click at [916, 645] on button "Save" at bounding box center [917, 643] width 74 height 29
